Goal: Navigation & Orientation: Find specific page/section

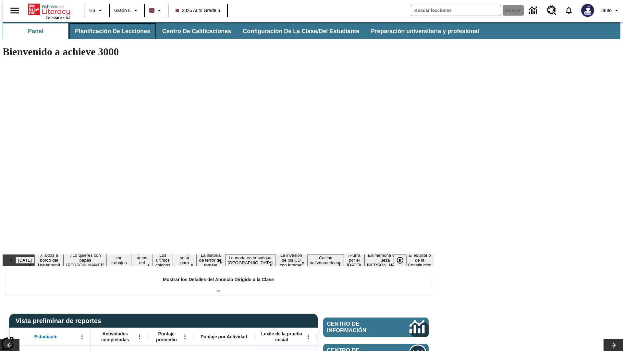
click at [109, 31] on button "Planificación de lecciones" at bounding box center [112, 31] width 86 height 16
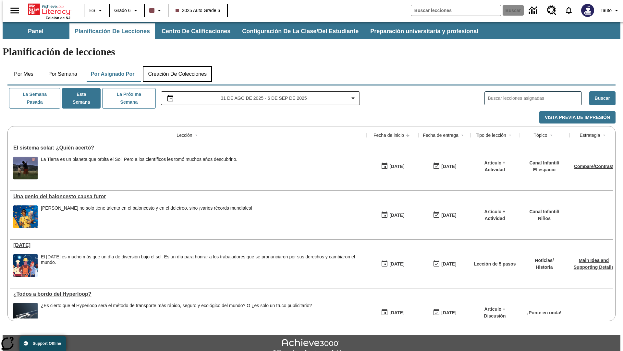
click at [177, 66] on button "Creación de colecciones" at bounding box center [177, 74] width 69 height 16
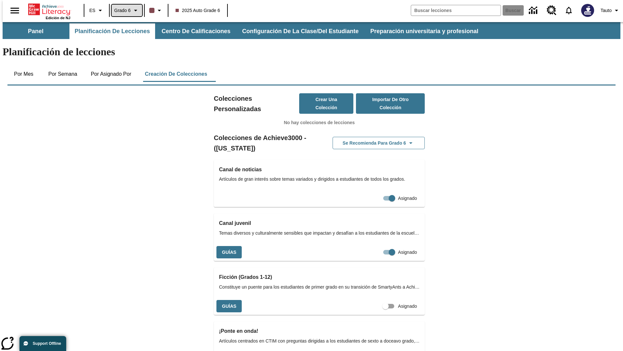
click at [125, 10] on span "Grado 6" at bounding box center [122, 10] width 17 height 7
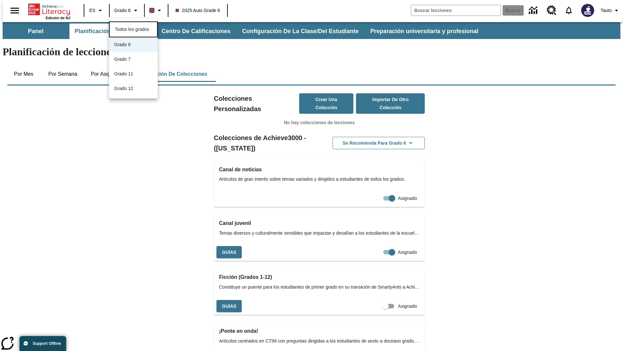
click at [133, 29] on span "Todos los grados" at bounding box center [132, 29] width 34 height 5
